Goal: Task Accomplishment & Management: Manage account settings

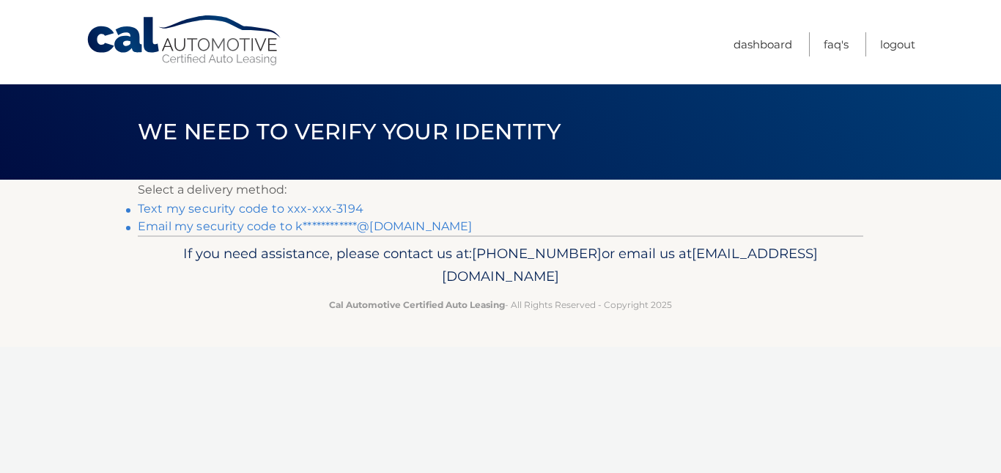
click at [215, 209] on link "Text my security code to xxx-xxx-3194" at bounding box center [251, 208] width 226 height 14
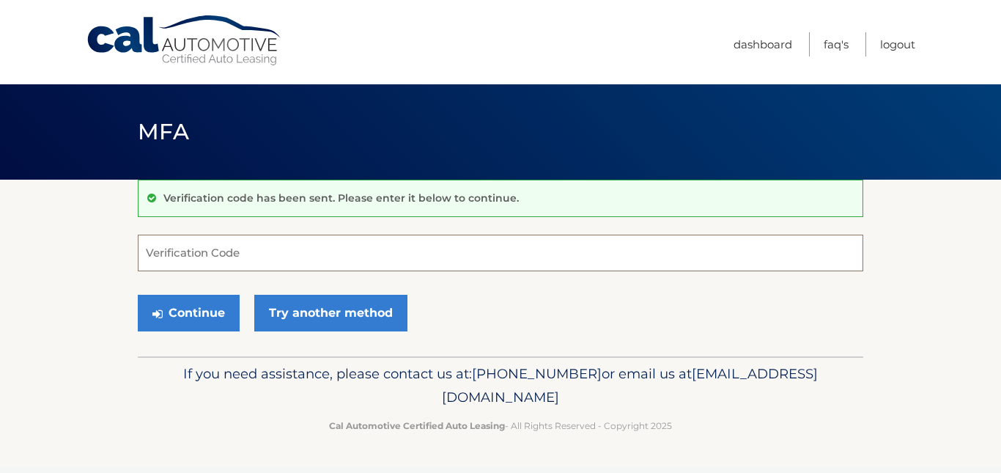
click at [155, 246] on input "Verification Code" at bounding box center [500, 252] width 725 height 37
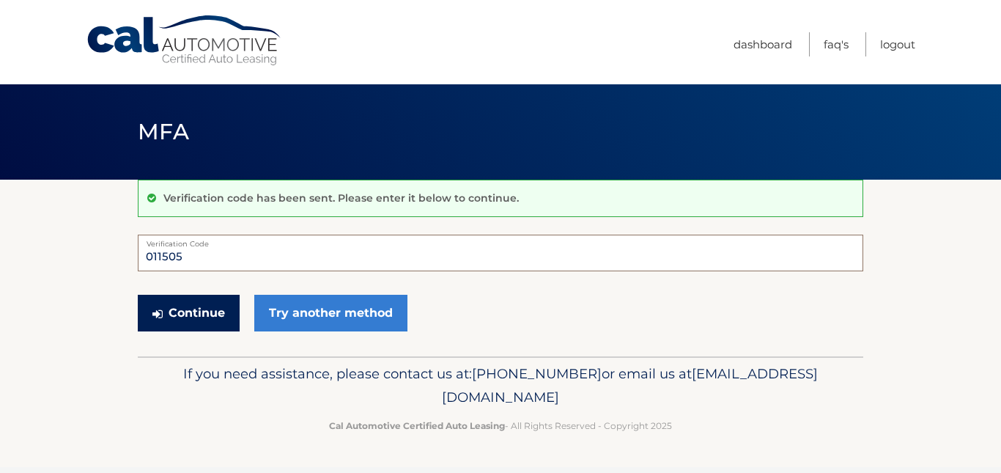
type input "011505"
click at [177, 313] on button "Continue" at bounding box center [189, 313] width 102 height 37
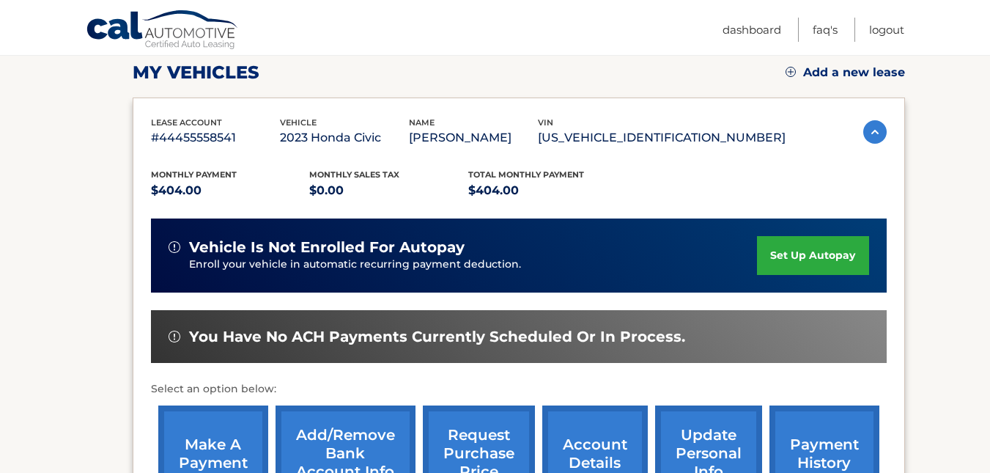
scroll to position [203, 0]
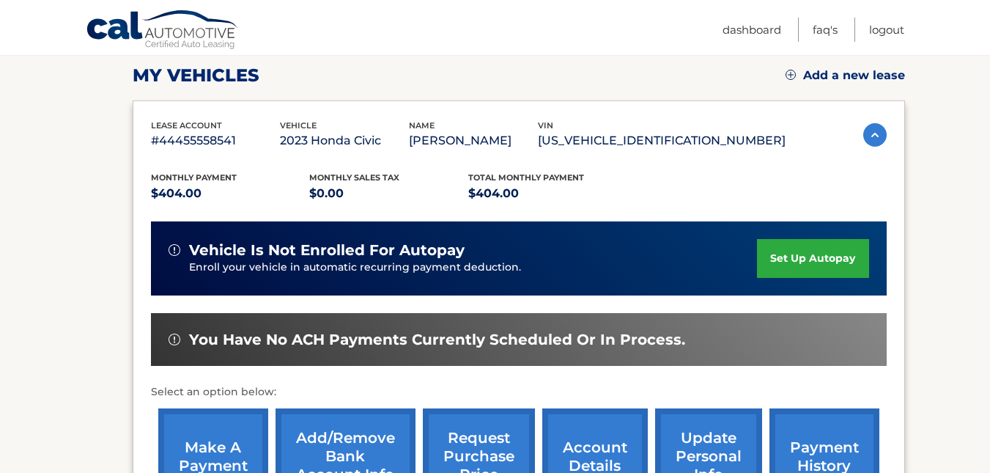
click at [785, 76] on img at bounding box center [790, 75] width 10 height 10
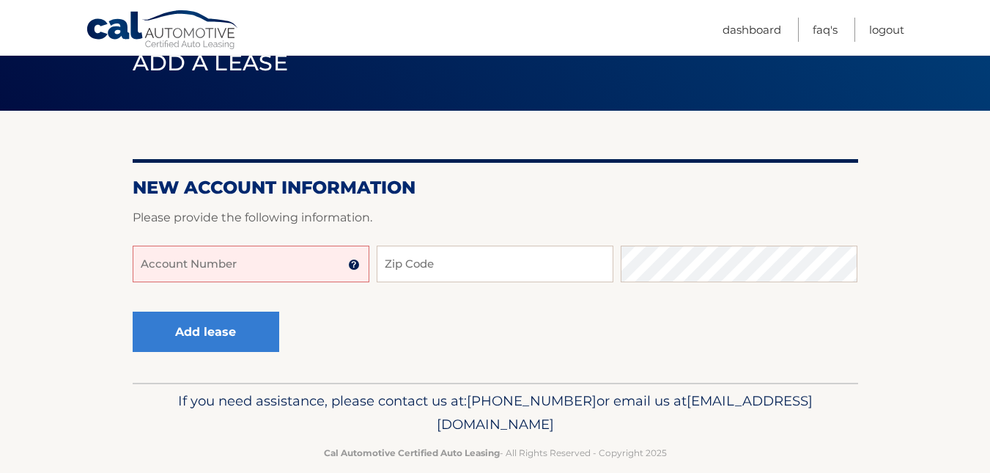
scroll to position [90, 0]
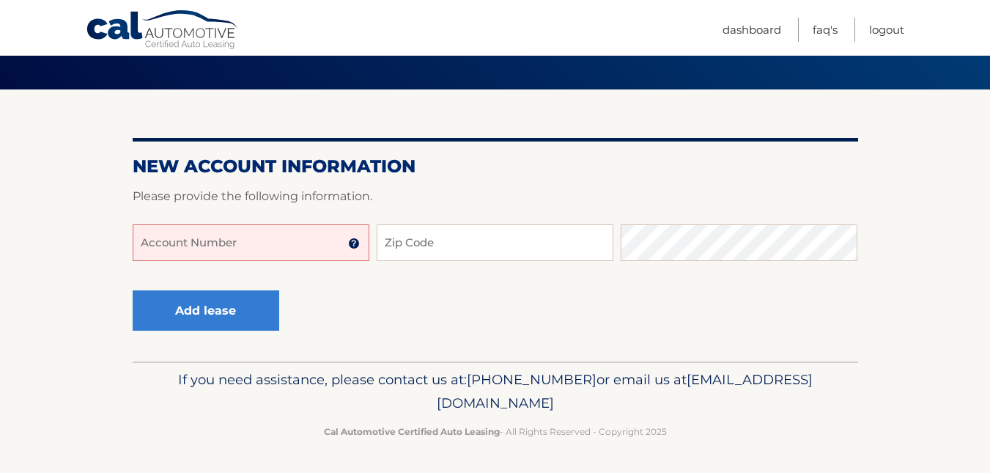
click at [354, 246] on img at bounding box center [354, 243] width 12 height 12
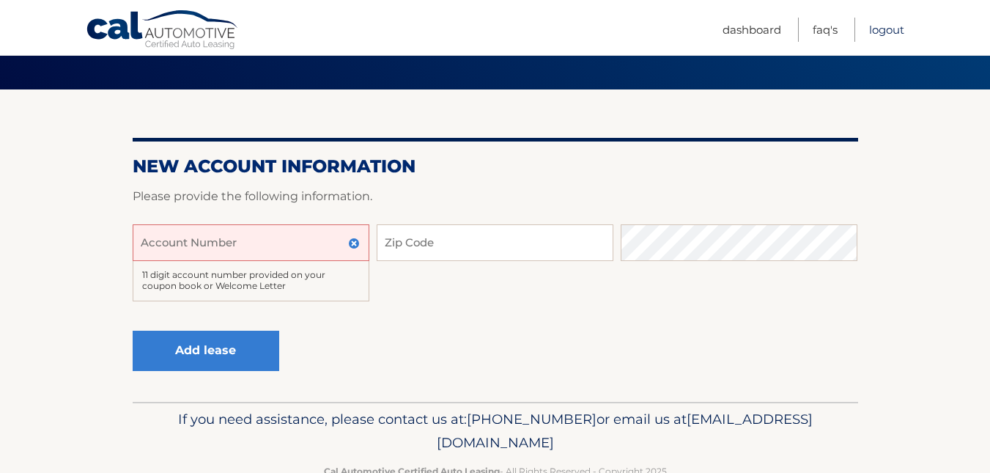
click at [881, 30] on link "Logout" at bounding box center [886, 30] width 35 height 24
